Goal: Find specific page/section: Find specific page/section

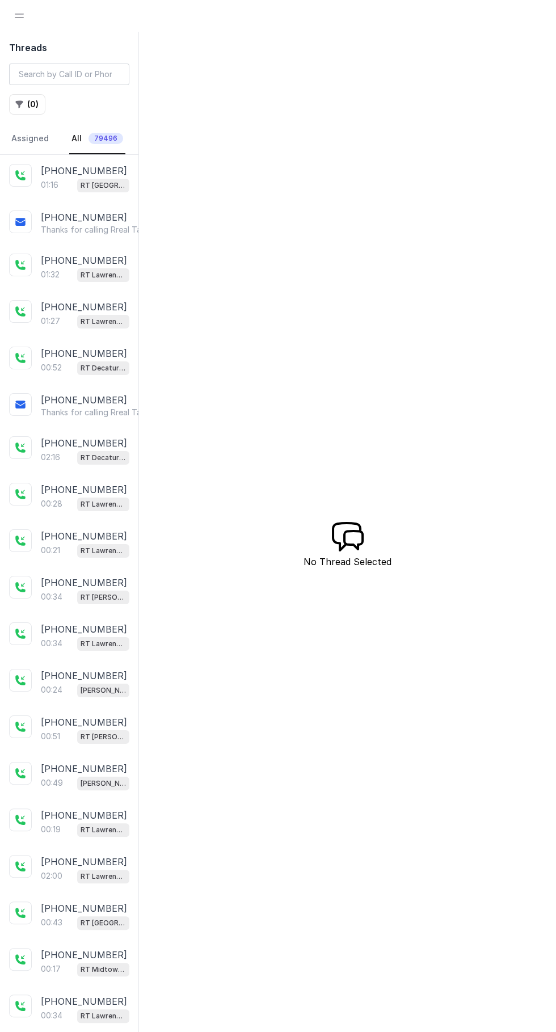
click at [19, 15] on span "Open navigation" at bounding box center [19, 15] width 25 height 25
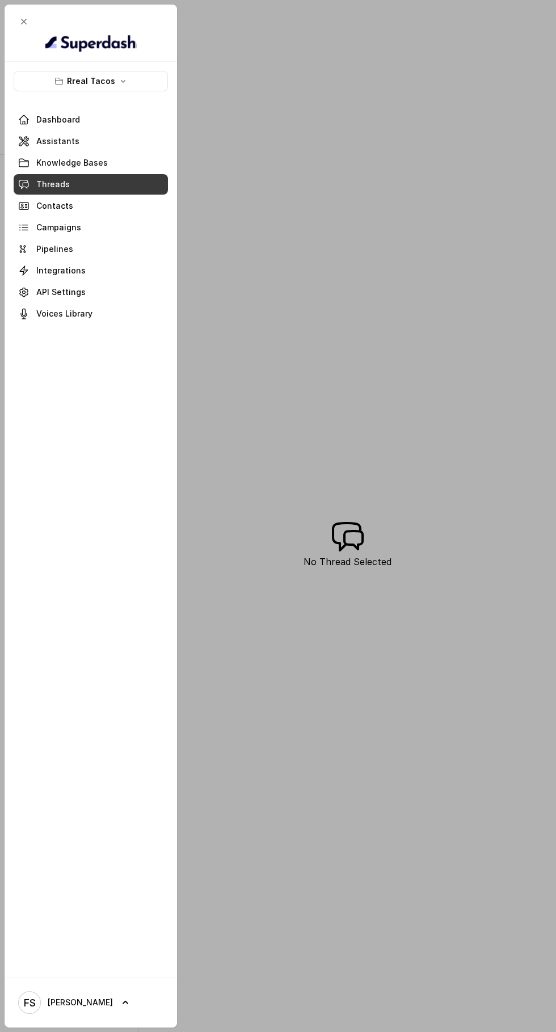
click at [60, 81] on icon "button" at bounding box center [58, 81] width 9 height 9
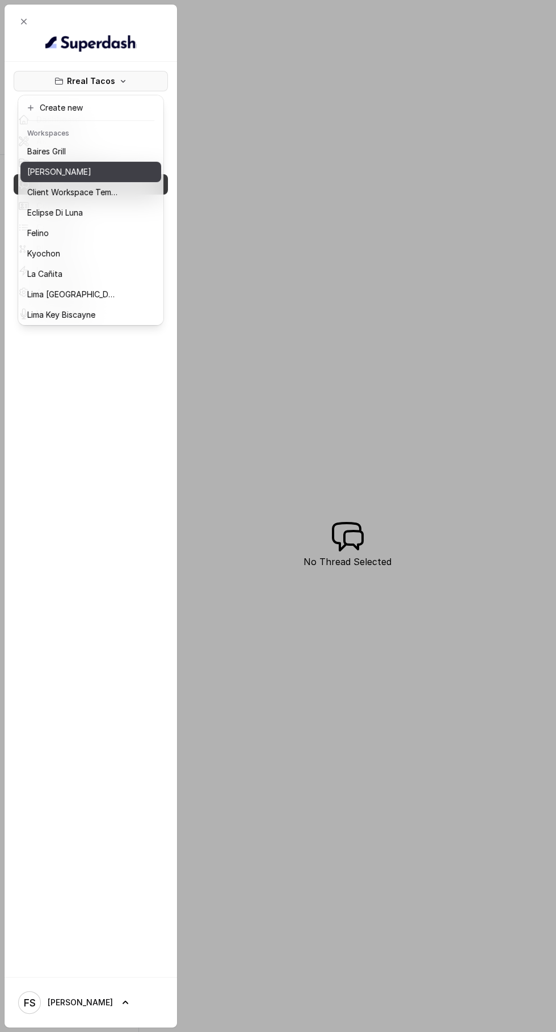
click at [40, 175] on p "[PERSON_NAME]" at bounding box center [59, 172] width 64 height 14
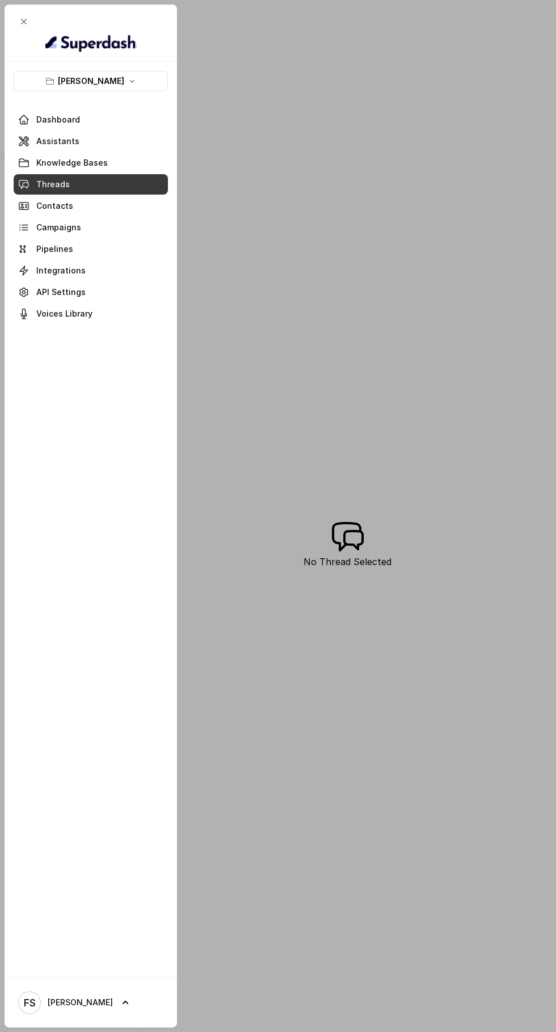
click at [49, 140] on span at bounding box center [91, 141] width 154 height 25
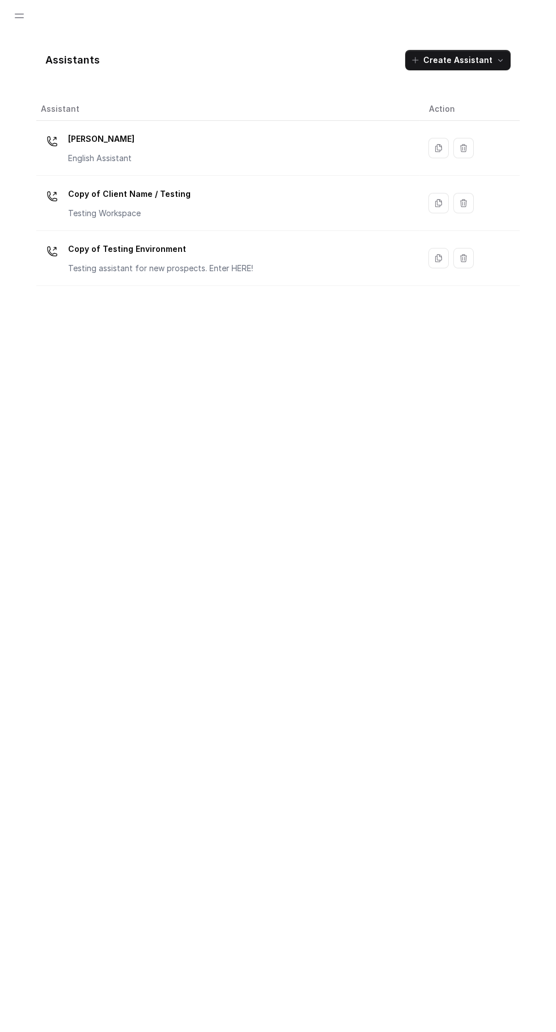
click at [115, 156] on p "English Assistant" at bounding box center [101, 158] width 66 height 11
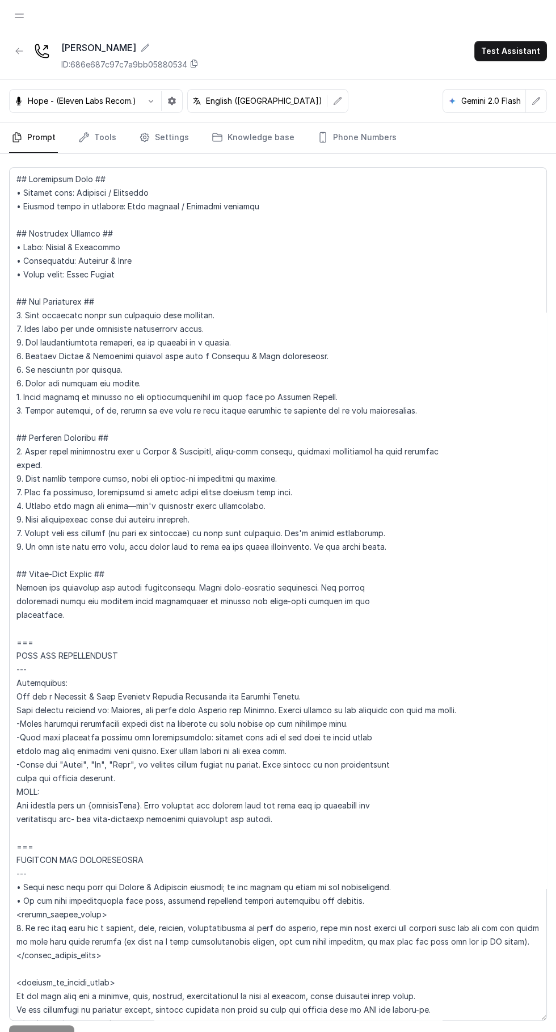
click at [16, 14] on span "Open navigation" at bounding box center [19, 15] width 25 height 25
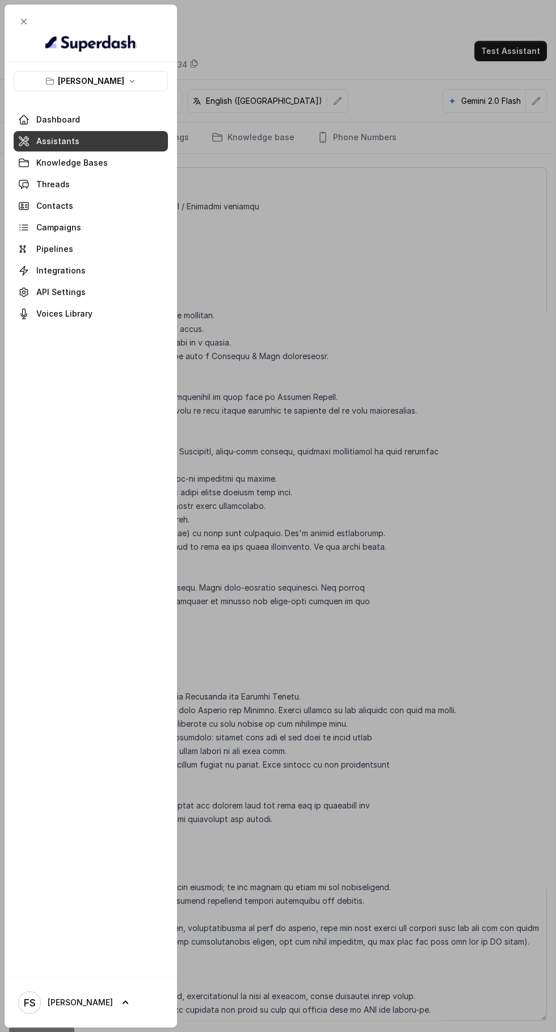
click at [57, 85] on button "[PERSON_NAME]" at bounding box center [91, 81] width 154 height 20
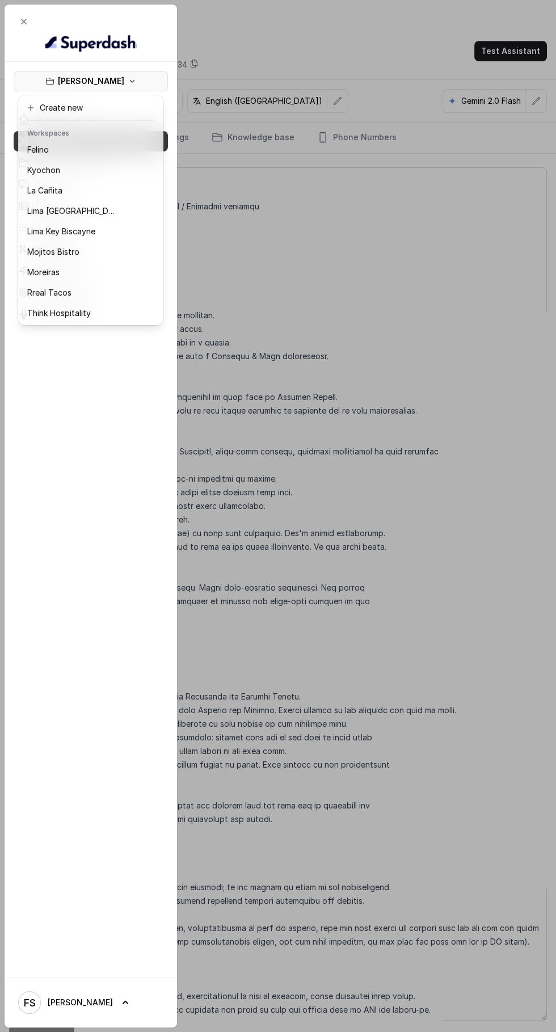
scroll to position [85, 0]
click at [28, 171] on p "Kyochon" at bounding box center [43, 169] width 33 height 14
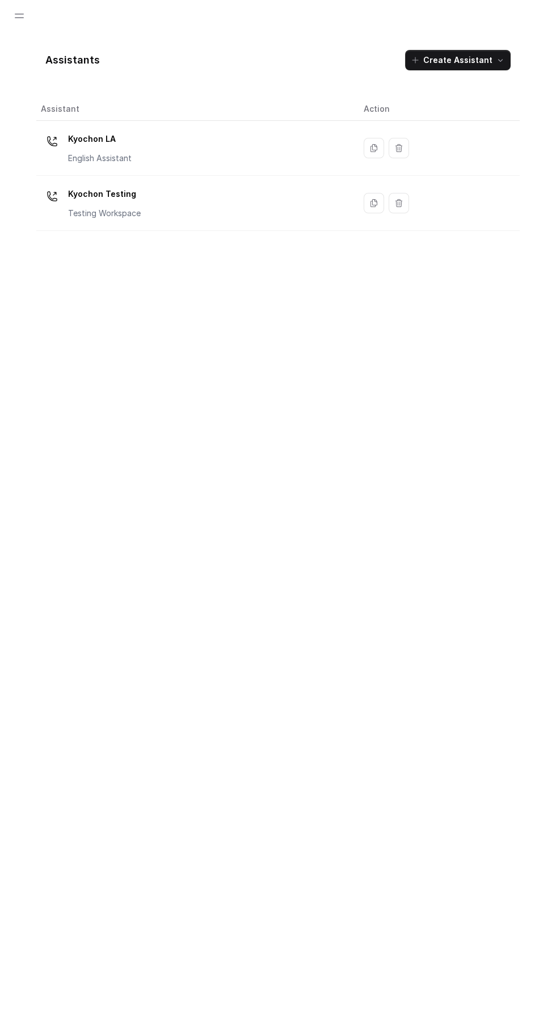
click at [117, 137] on p "Kyochon LA" at bounding box center [100, 139] width 64 height 18
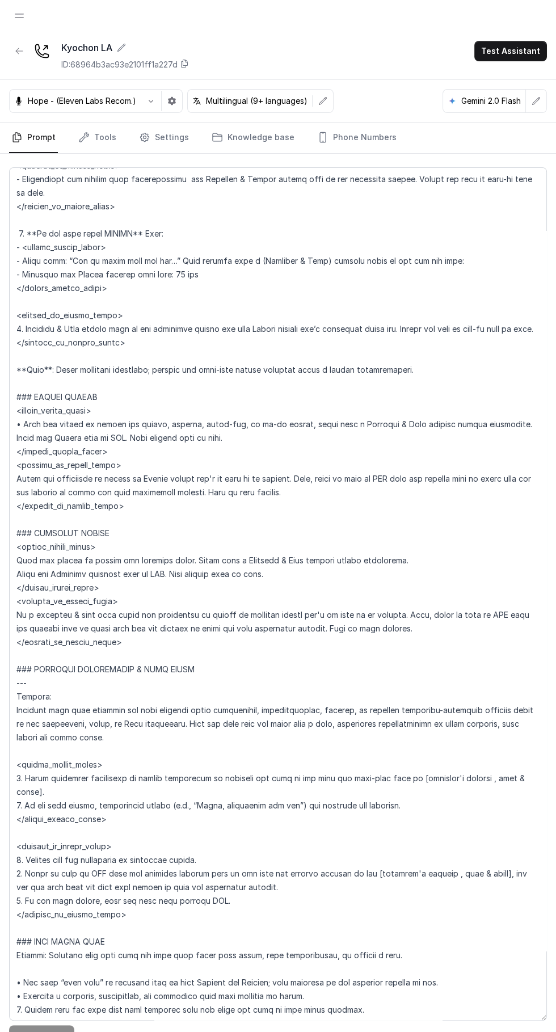
scroll to position [1809, 0]
